Goal: Information Seeking & Learning: Learn about a topic

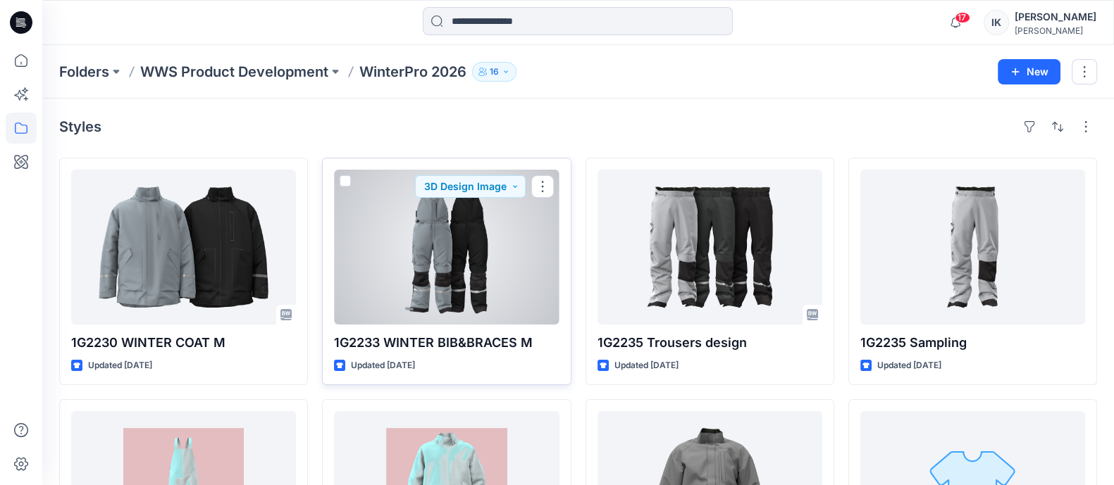
click at [452, 242] on div at bounding box center [446, 247] width 225 height 155
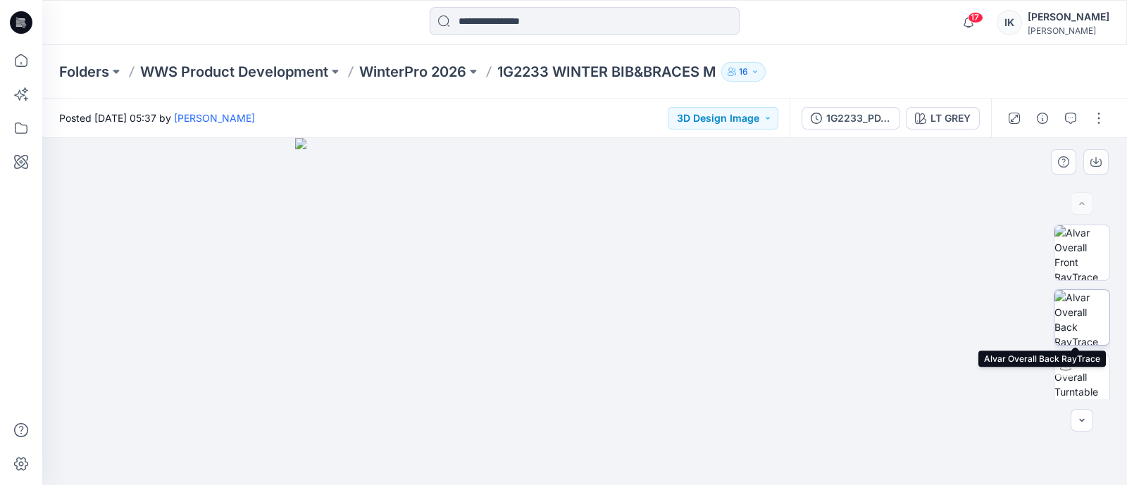
click at [1086, 311] on img at bounding box center [1082, 317] width 55 height 55
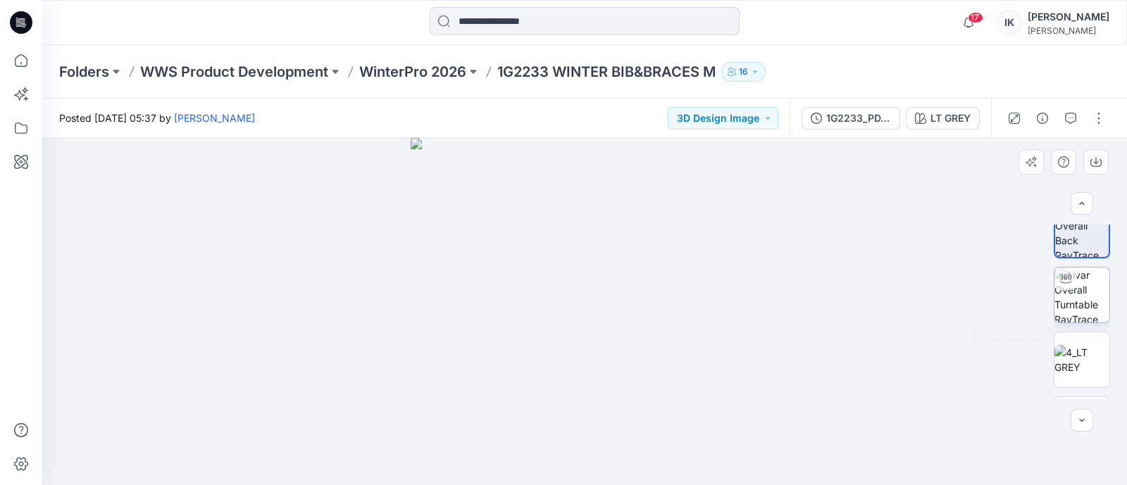
scroll to position [87, 0]
click at [1074, 303] on img at bounding box center [1082, 295] width 55 height 55
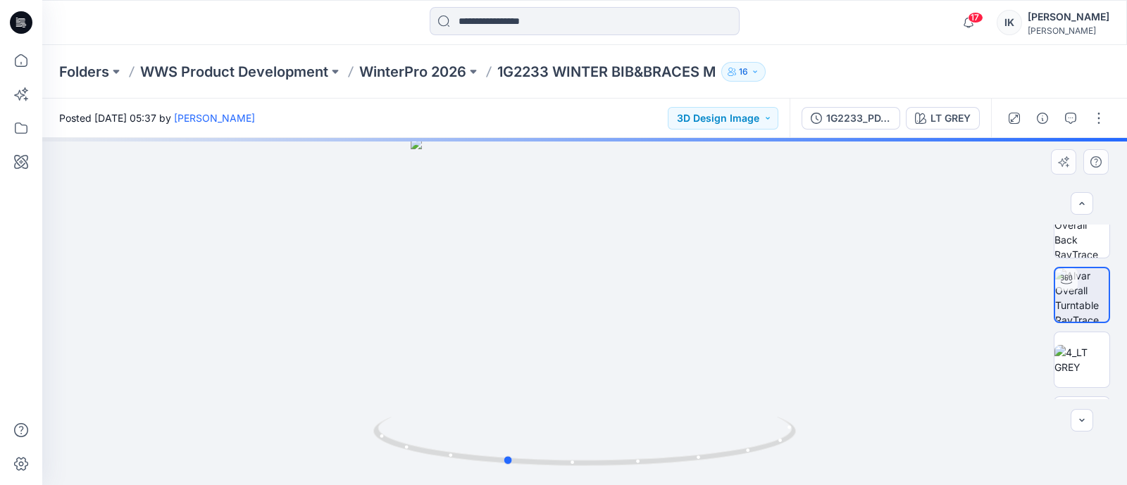
drag, startPoint x: 631, startPoint y: 400, endPoint x: 552, endPoint y: 406, distance: 79.1
click at [552, 406] on div at bounding box center [584, 311] width 1085 height 347
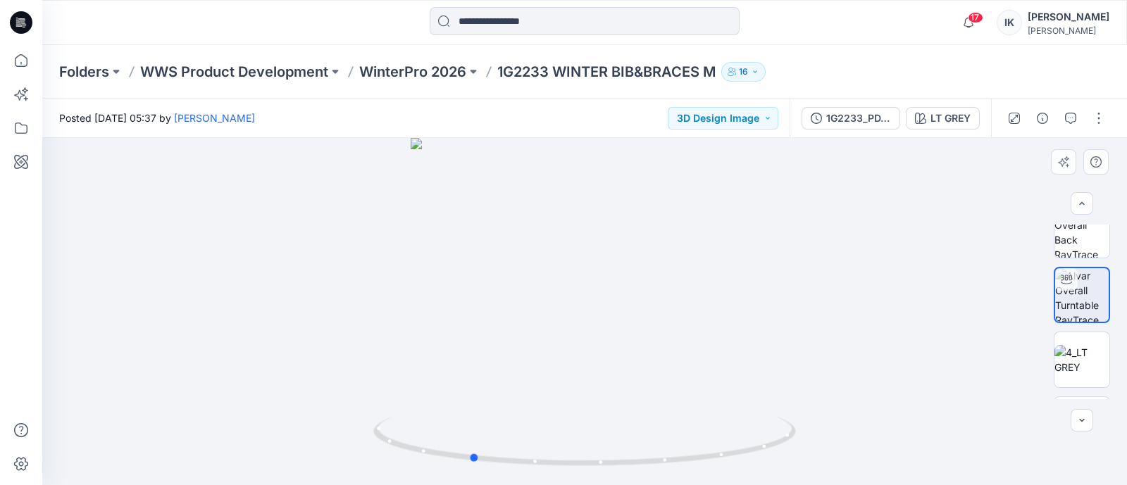
drag, startPoint x: 592, startPoint y: 363, endPoint x: 547, endPoint y: 359, distance: 44.5
click at [547, 359] on div at bounding box center [584, 311] width 1085 height 347
drag, startPoint x: 606, startPoint y: 349, endPoint x: 557, endPoint y: 343, distance: 48.9
click at [557, 343] on div at bounding box center [584, 311] width 1085 height 347
drag, startPoint x: 625, startPoint y: 340, endPoint x: 559, endPoint y: 340, distance: 65.5
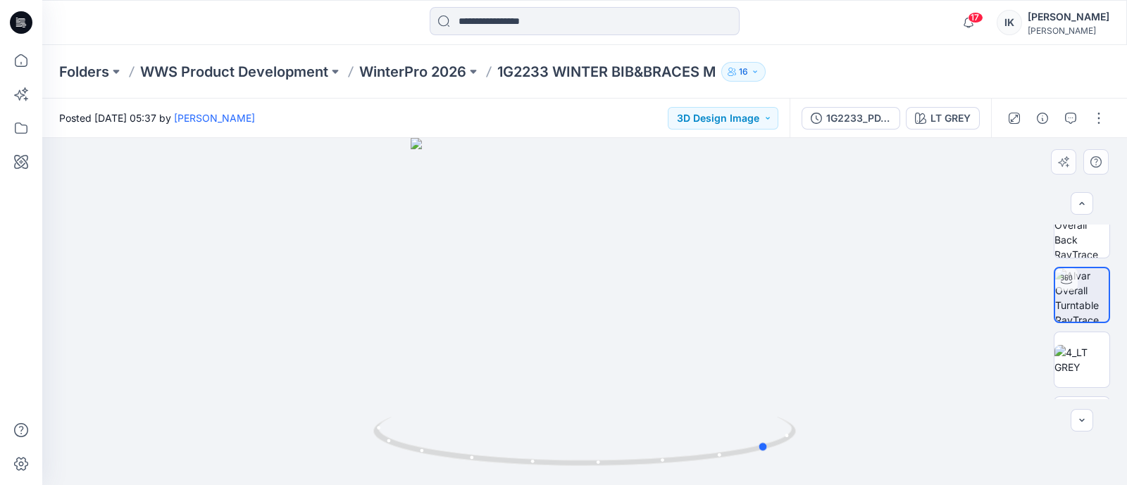
click at [559, 340] on div at bounding box center [584, 311] width 1085 height 347
drag, startPoint x: 613, startPoint y: 340, endPoint x: 558, endPoint y: 340, distance: 54.9
click at [558, 340] on div at bounding box center [584, 311] width 1085 height 347
drag, startPoint x: 590, startPoint y: 343, endPoint x: 559, endPoint y: 343, distance: 31.0
click at [559, 343] on div at bounding box center [584, 311] width 1085 height 347
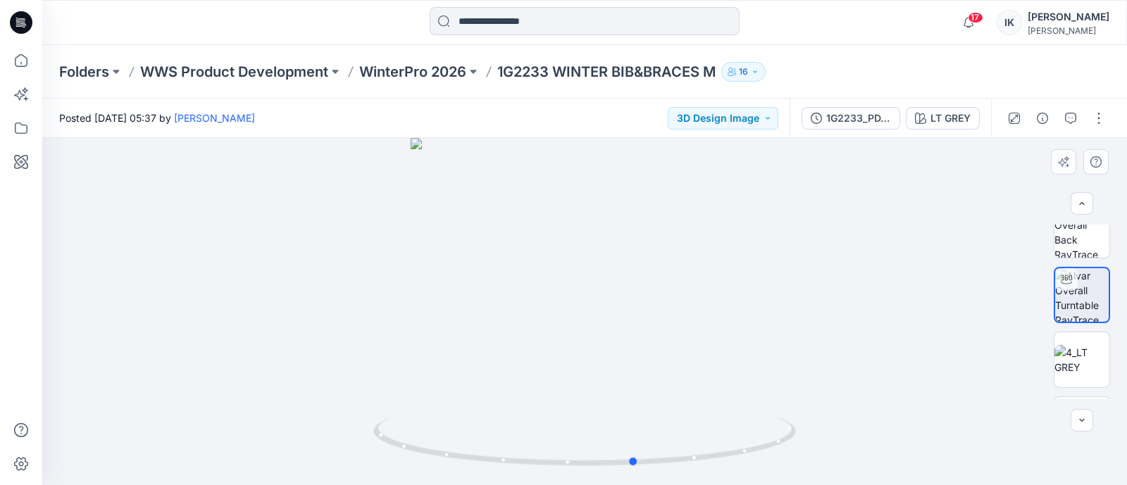
drag, startPoint x: 581, startPoint y: 343, endPoint x: 532, endPoint y: 340, distance: 49.4
click at [532, 340] on div at bounding box center [584, 311] width 1085 height 347
